Goal: Find specific page/section: Find specific page/section

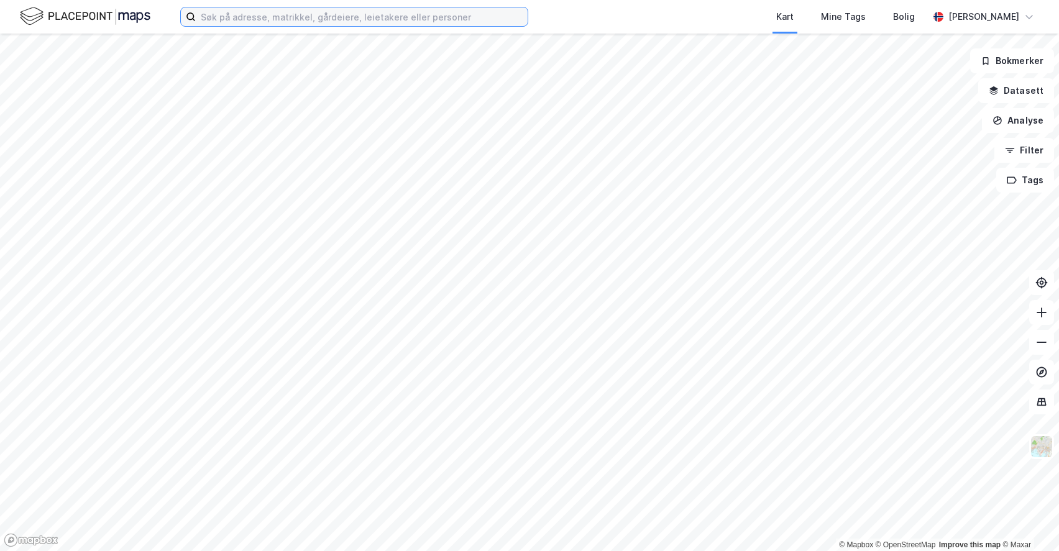
click at [346, 16] on input at bounding box center [362, 16] width 332 height 19
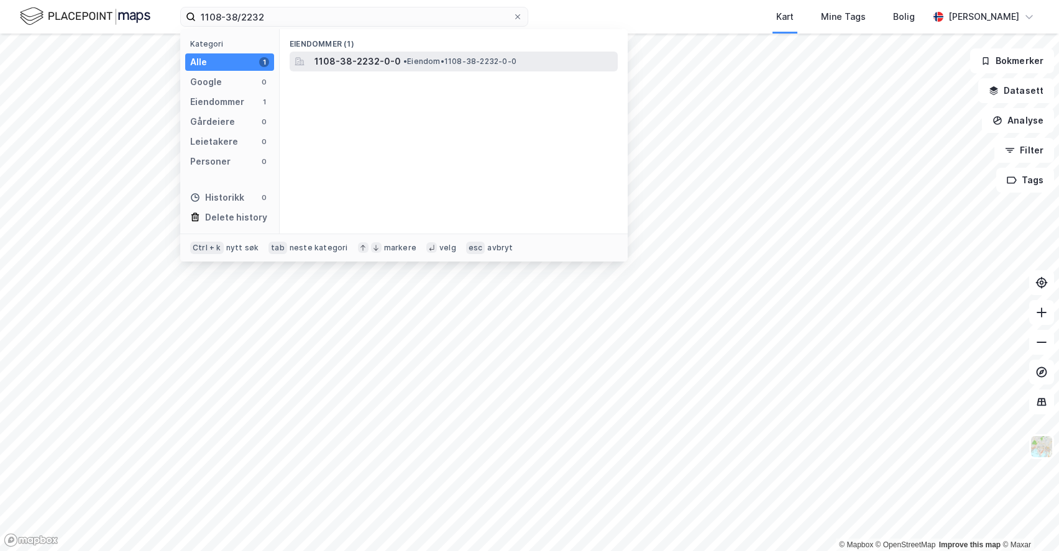
click at [376, 66] on span "1108-38-2232-0-0" at bounding box center [357, 61] width 86 height 15
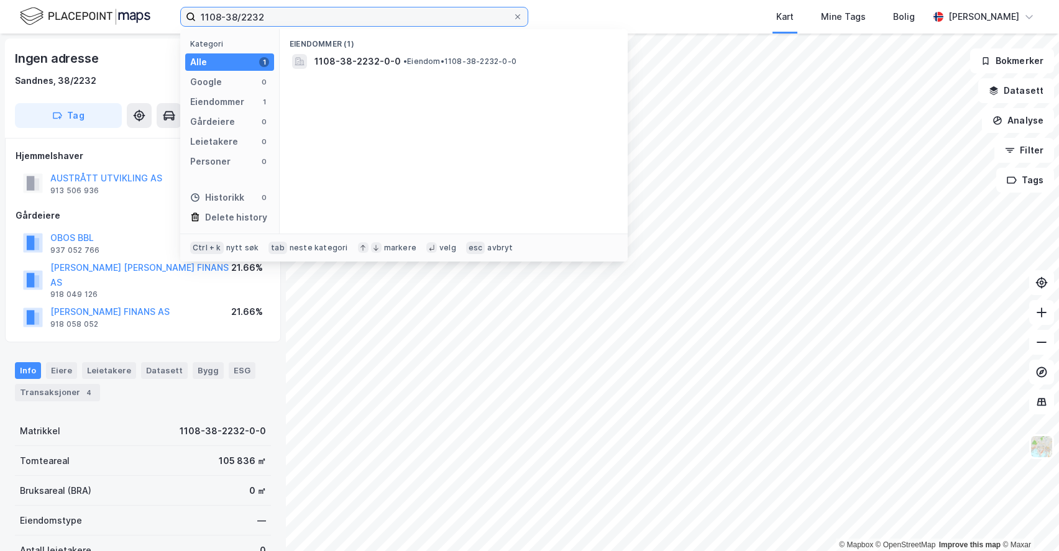
click at [273, 16] on input "1108-38/2232" at bounding box center [354, 16] width 317 height 19
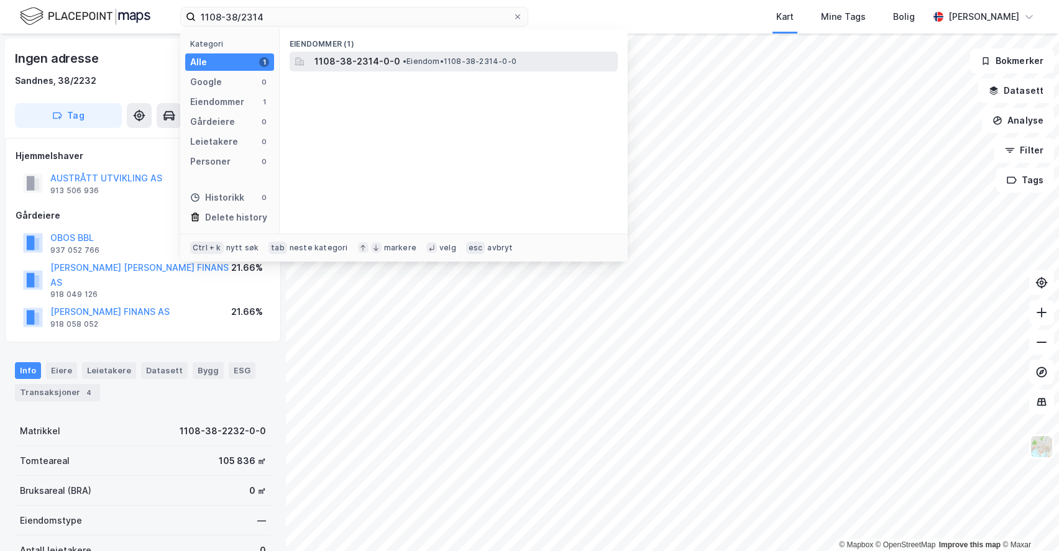
click at [360, 60] on span "1108-38-2314-0-0" at bounding box center [357, 61] width 86 height 15
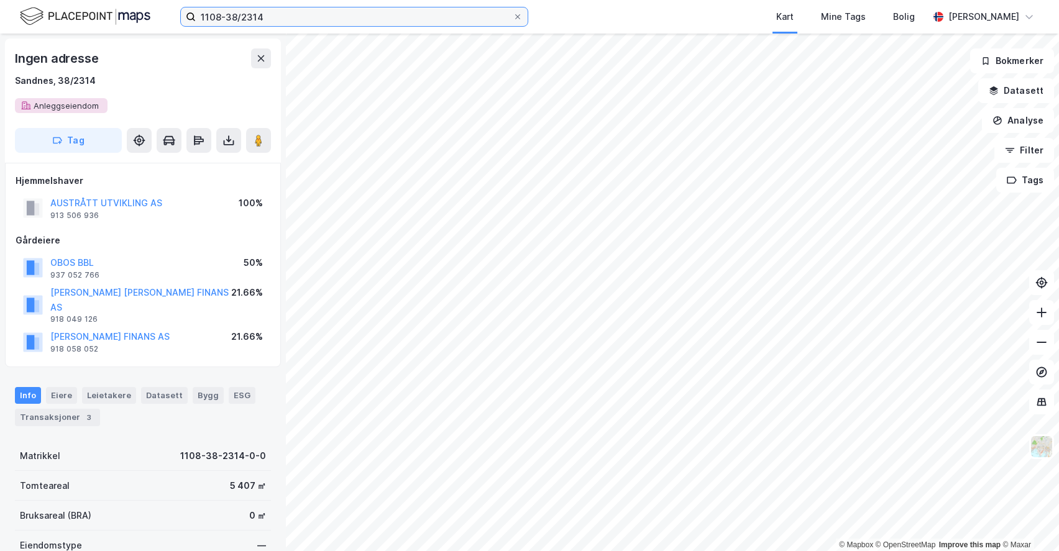
click at [275, 14] on input "1108-38/2314" at bounding box center [354, 16] width 317 height 19
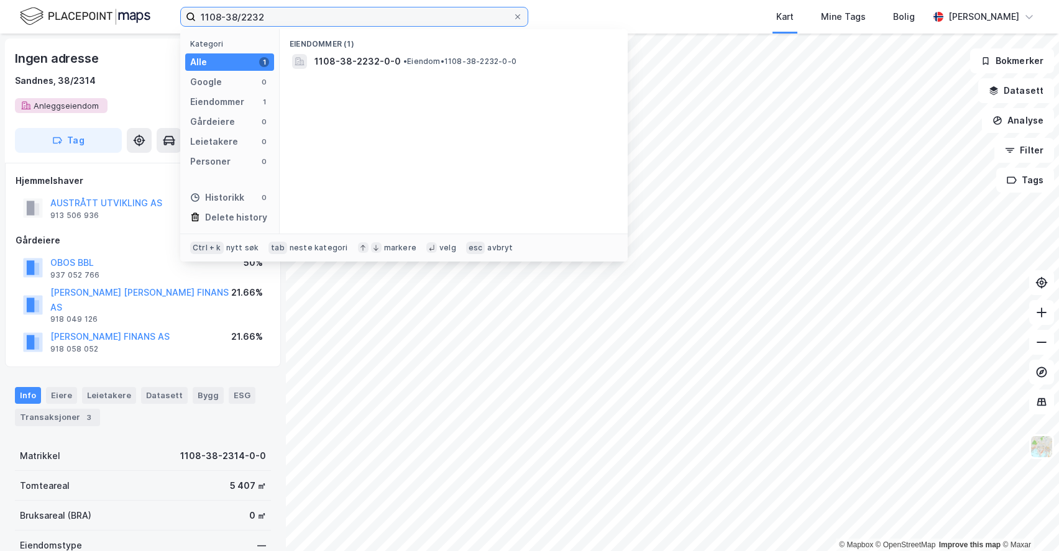
type input "1108-38/2232"
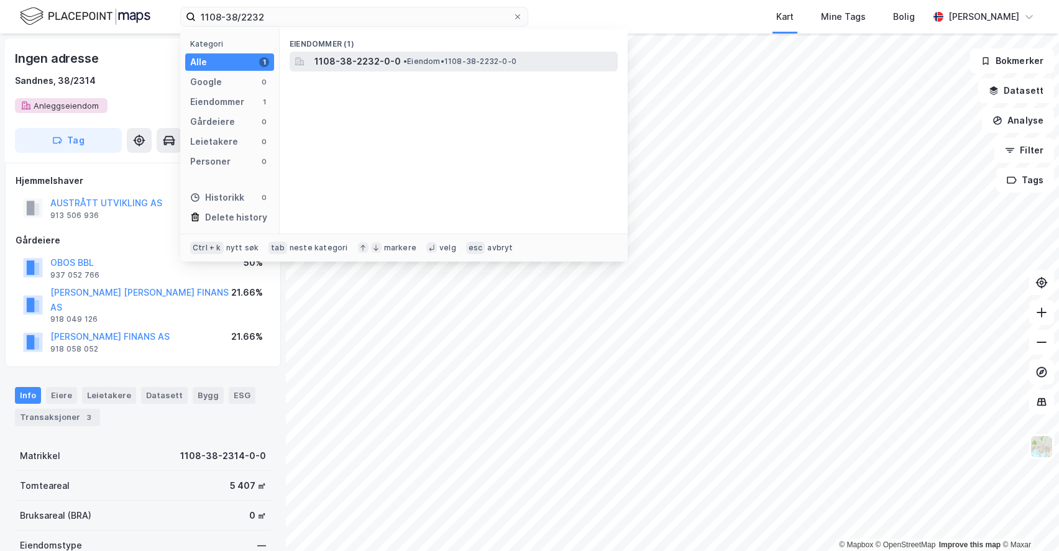
click at [357, 62] on span "1108-38-2232-0-0" at bounding box center [357, 61] width 86 height 15
